Goal: Use online tool/utility

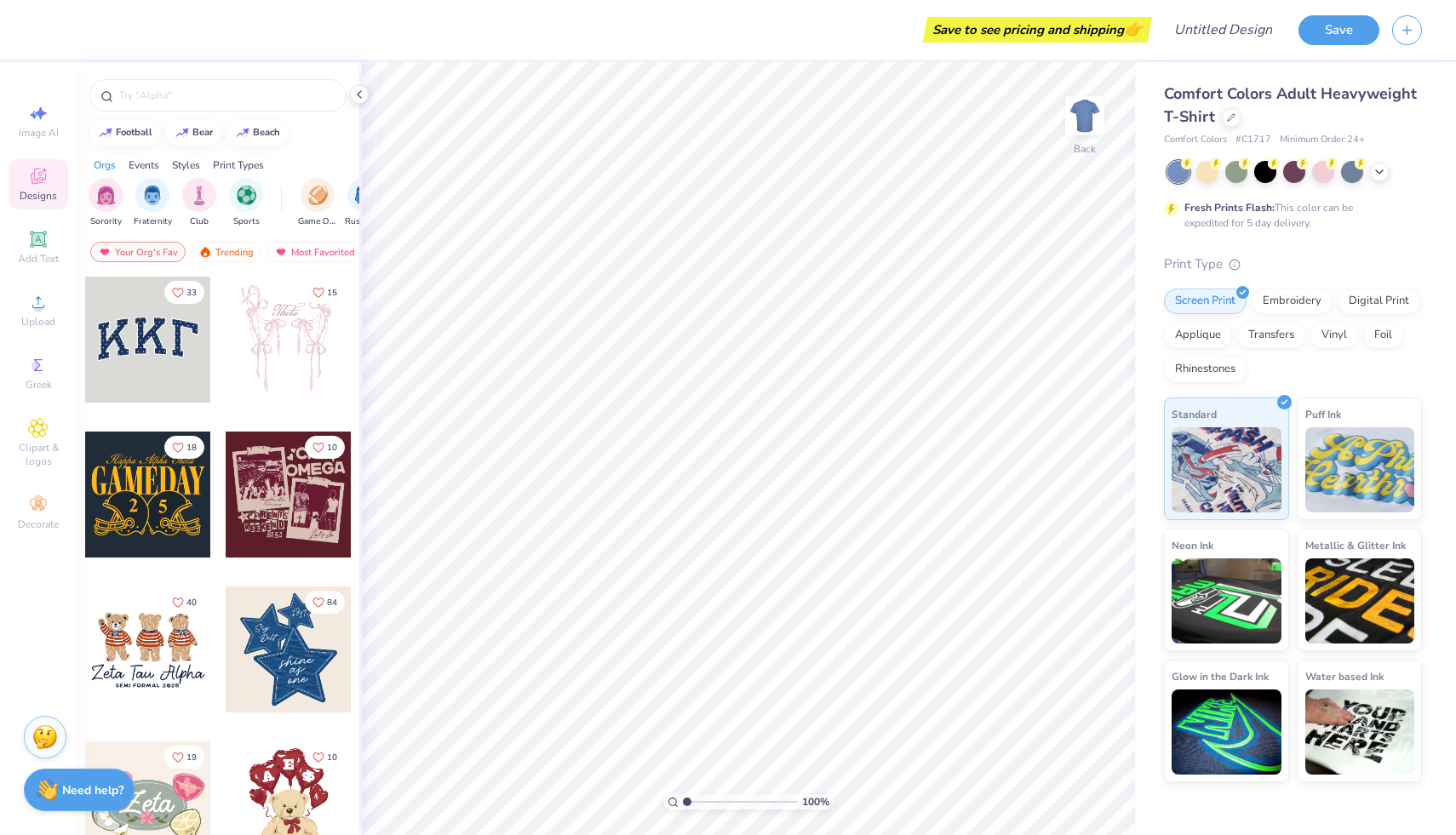
click at [292, 333] on div at bounding box center [289, 340] width 126 height 126
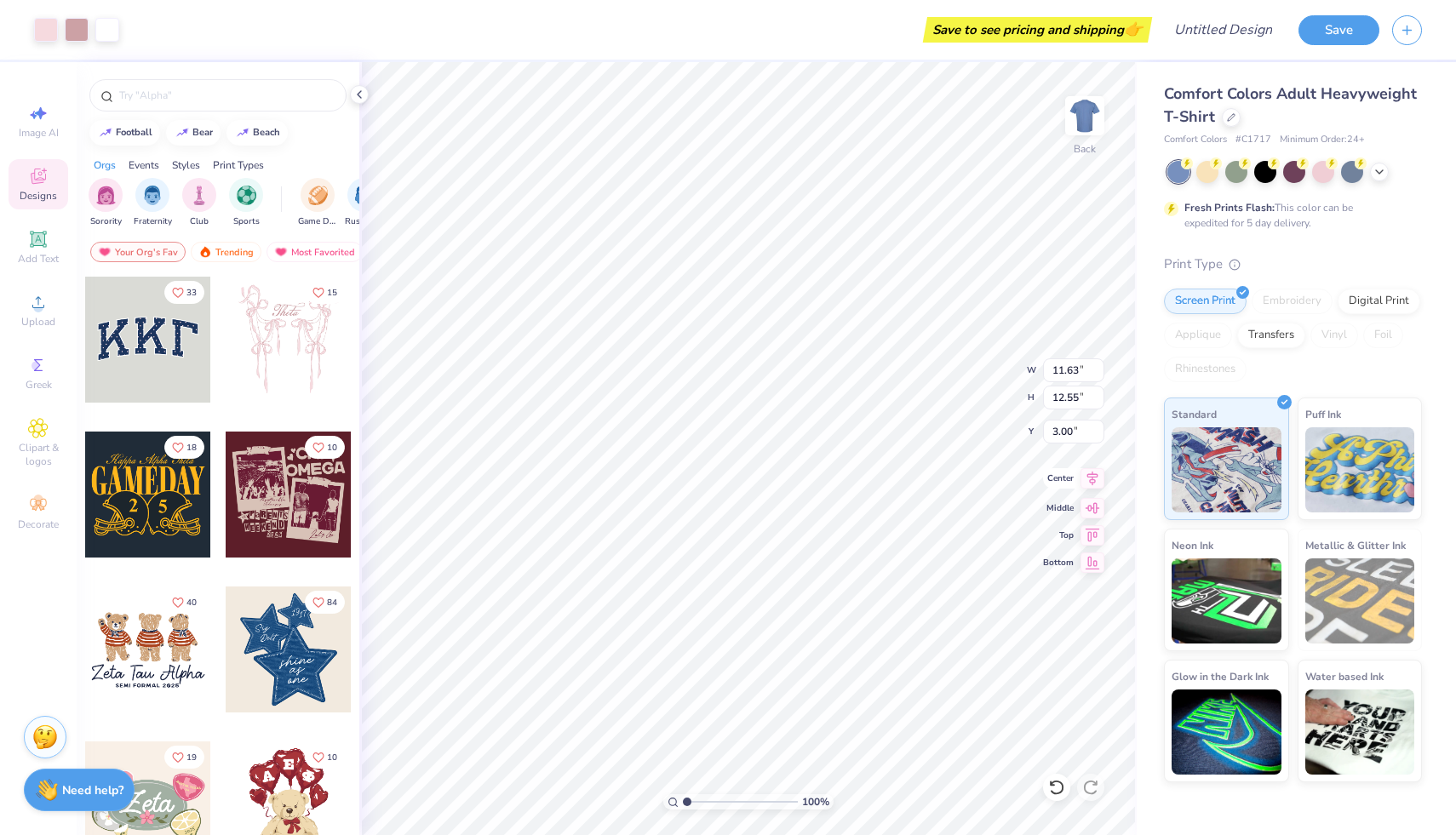
click at [1096, 484] on icon at bounding box center [1092, 478] width 24 height 20
click at [1092, 514] on icon at bounding box center [1092, 506] width 24 height 20
click at [1092, 538] on icon at bounding box center [1092, 533] width 24 height 20
click at [1091, 561] on icon at bounding box center [1092, 560] width 24 height 20
click at [1090, 479] on icon at bounding box center [1093, 478] width 11 height 15
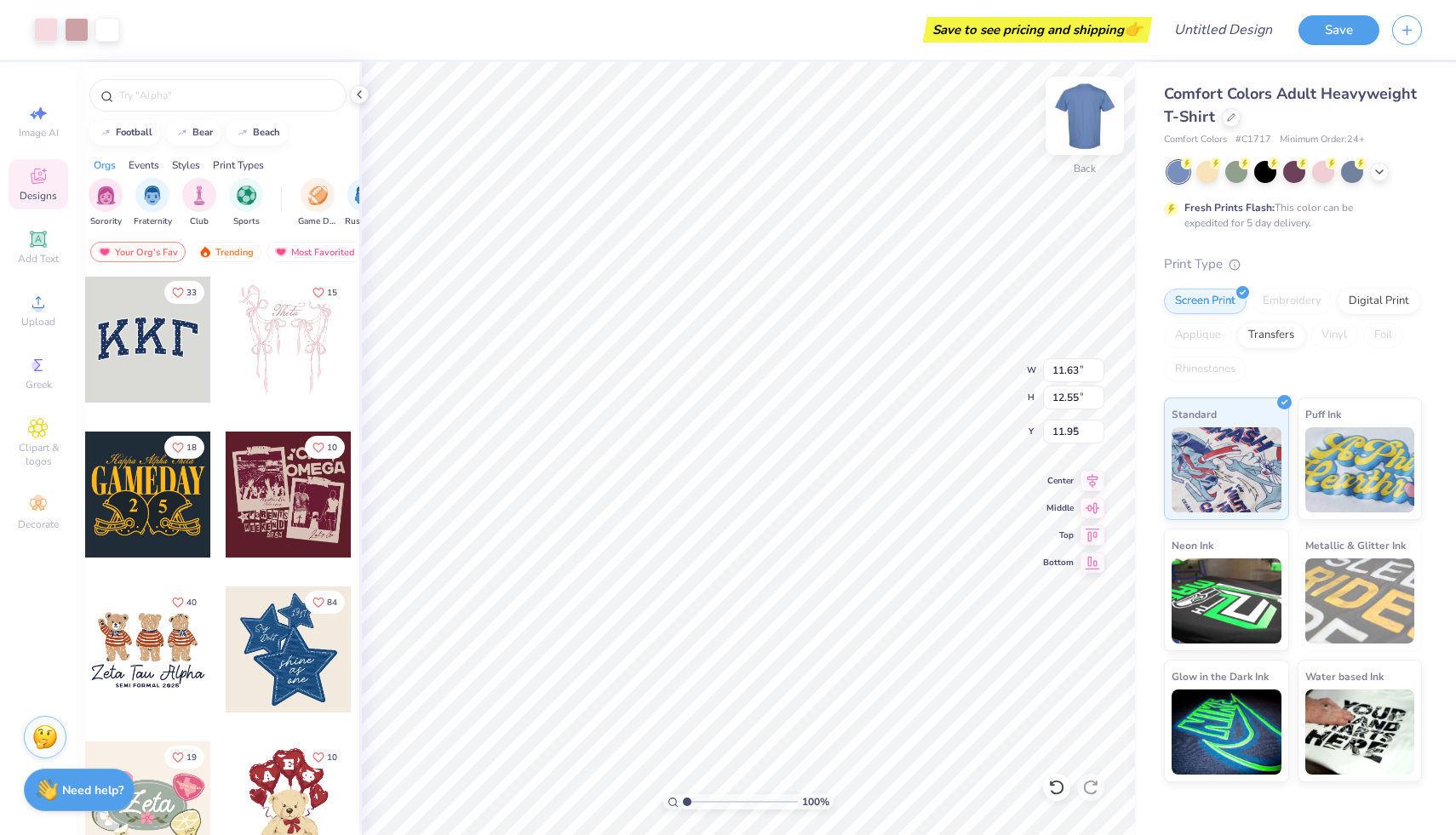
type input "2.32"
type input "5.10"
type input "11.93"
type input "2.50"
type input "7.03"
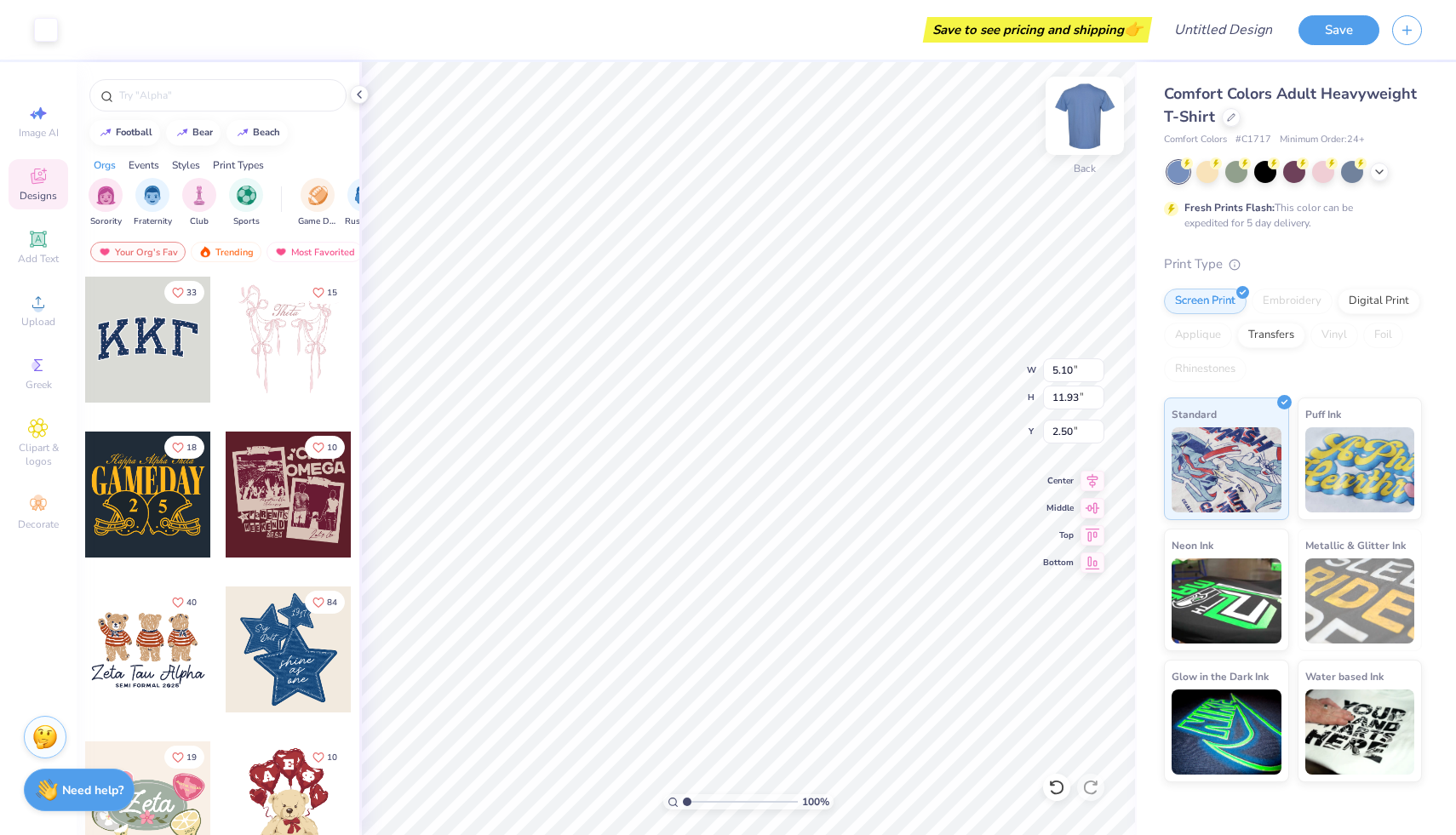
type input "10.56"
type input "2.62"
type input "5.49"
type input "12.55"
type input "2.32"
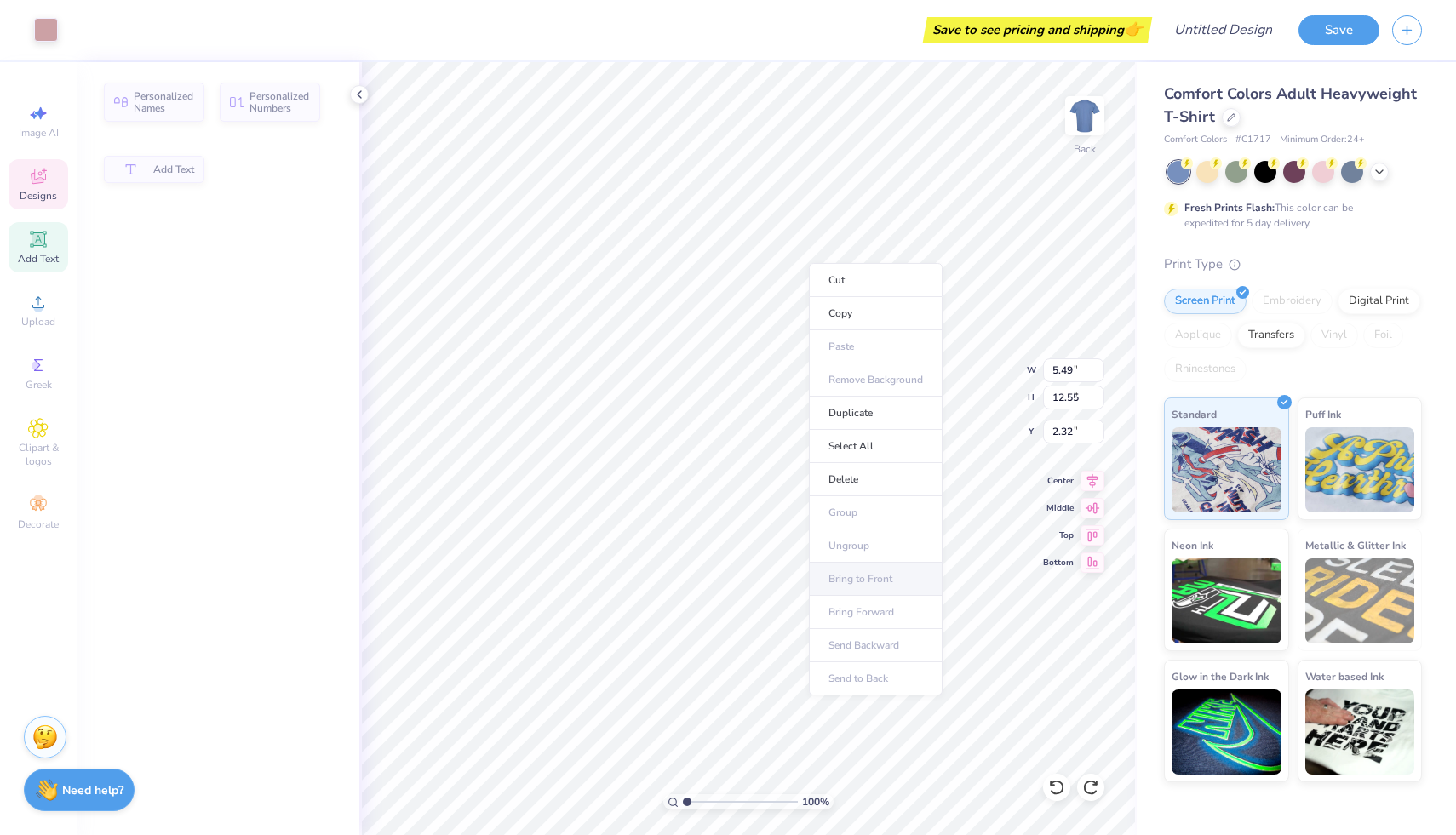
type input "3.78"
type input "1.54"
type input "4.39"
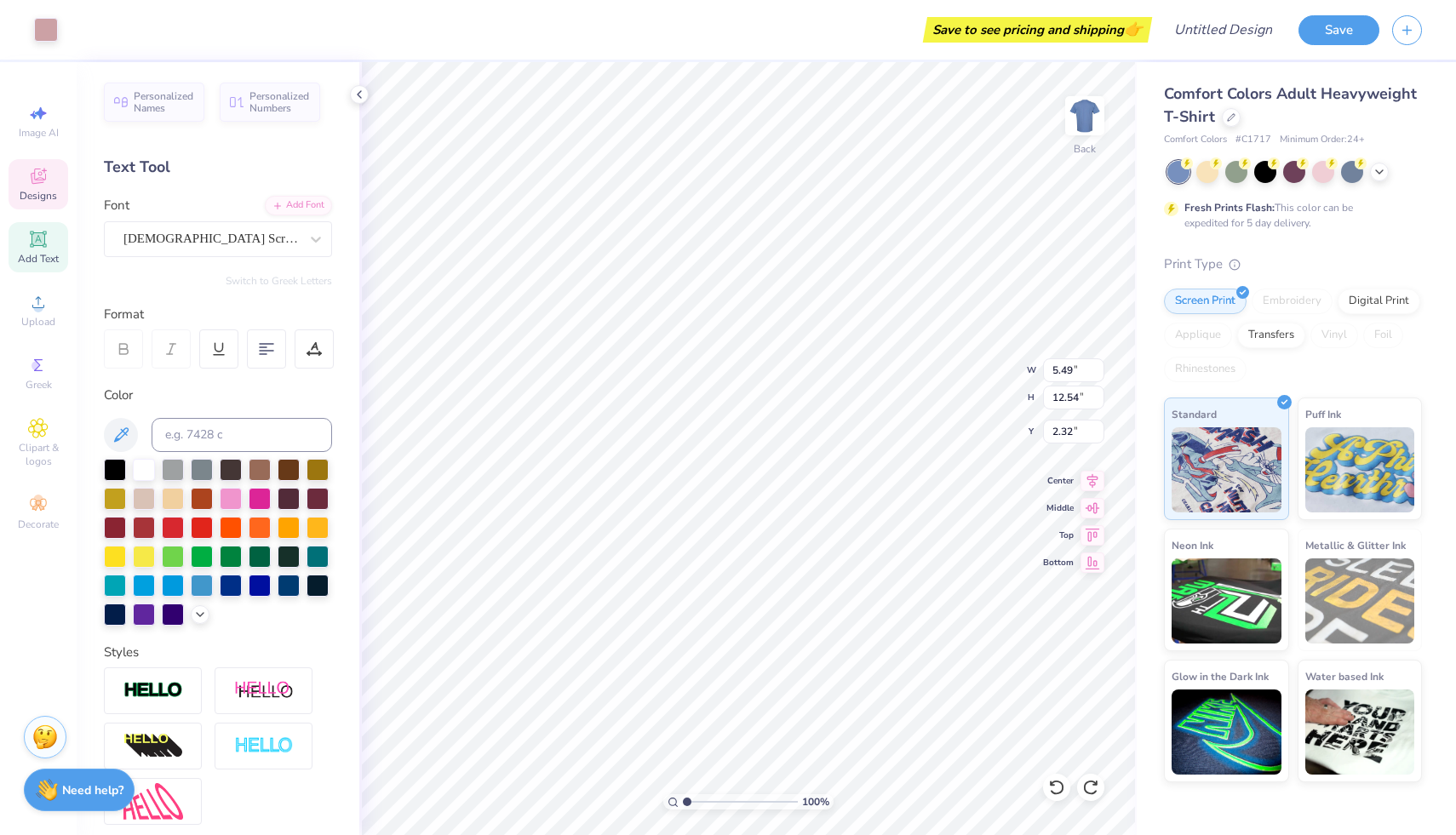
type input "5.10"
type input "11.93"
type input "2.50"
click at [43, 183] on icon at bounding box center [38, 177] width 20 height 20
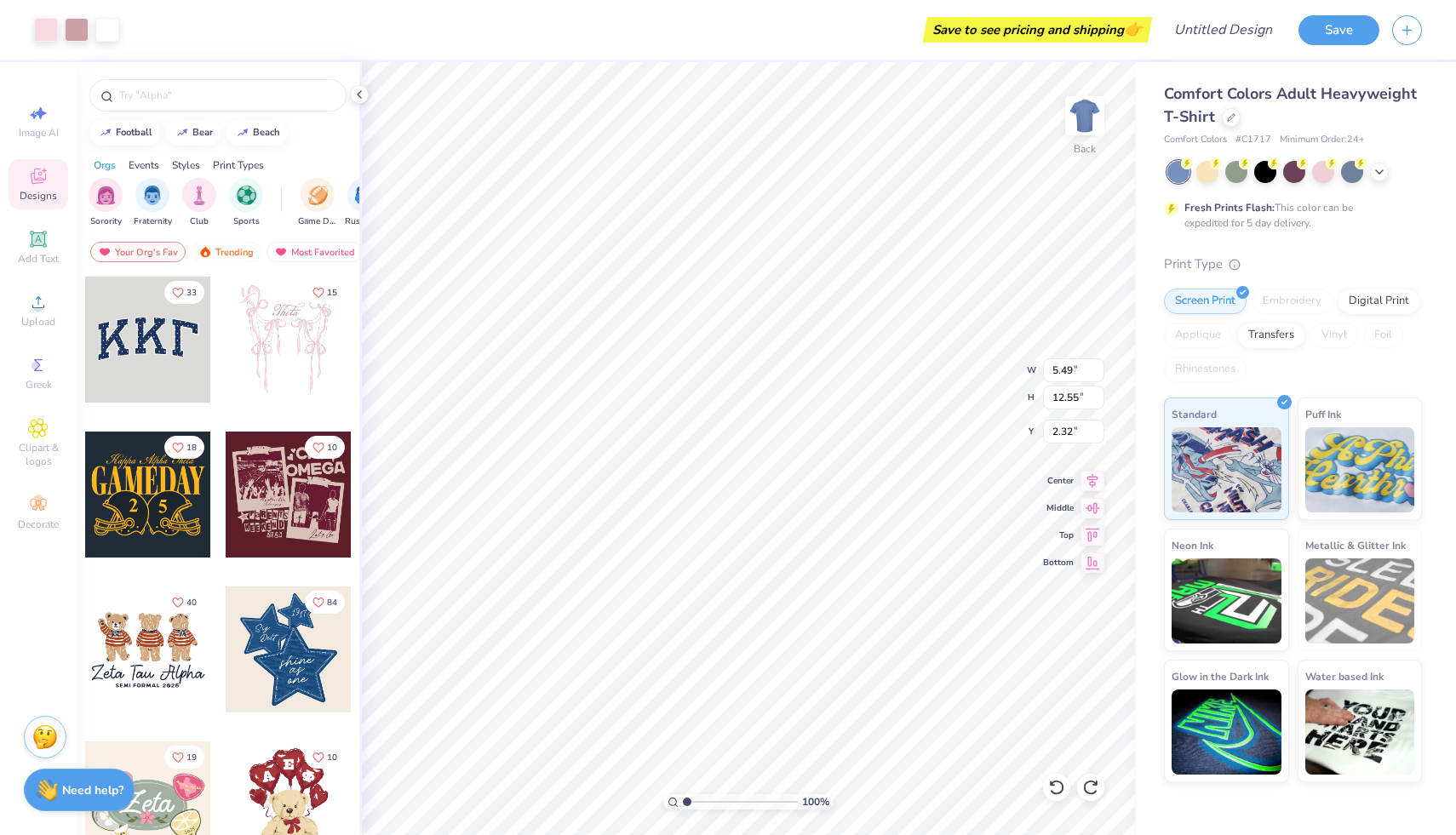
type input "12.54"
type input "3.09"
type input "5.60"
type input "3.31"
